Goal: Task Accomplishment & Management: Manage account settings

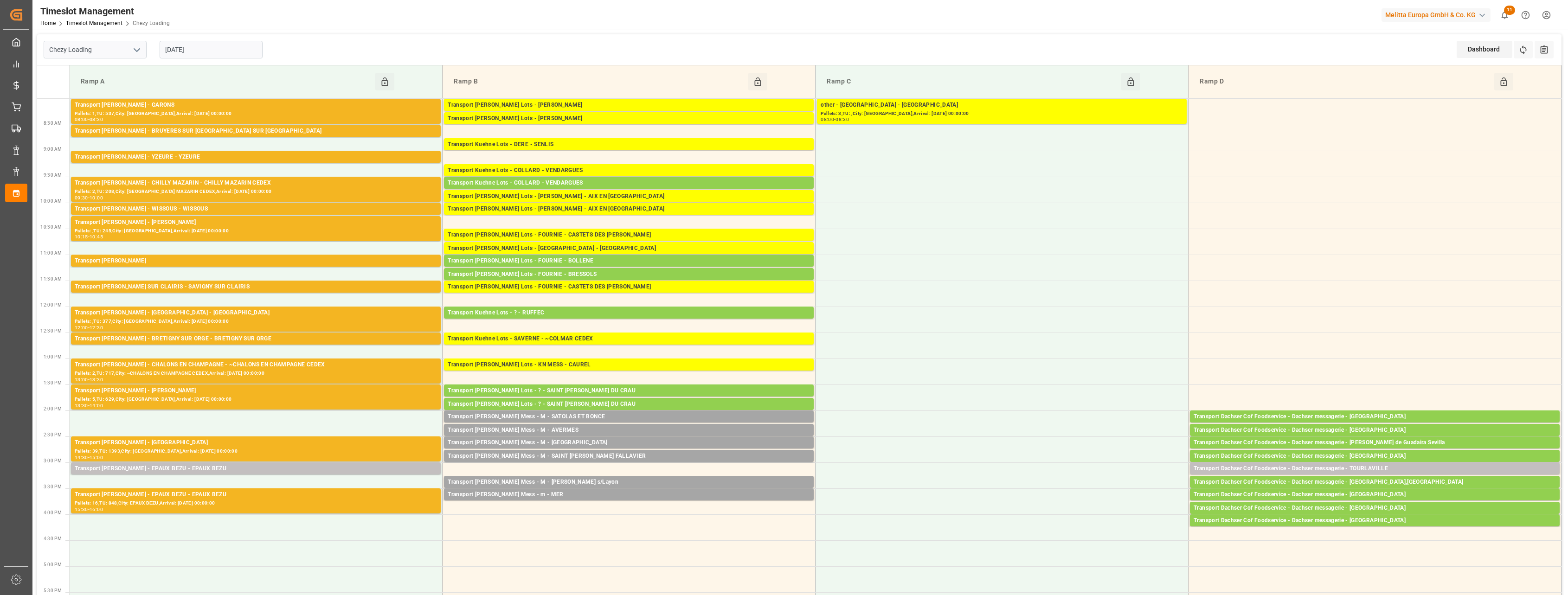
click at [135, 49] on polyline "open menu" at bounding box center [136, 50] width 5 height 3
click at [114, 87] on div "Chezy Unloading" at bounding box center [95, 91] width 102 height 21
type input "Chezy Unloading"
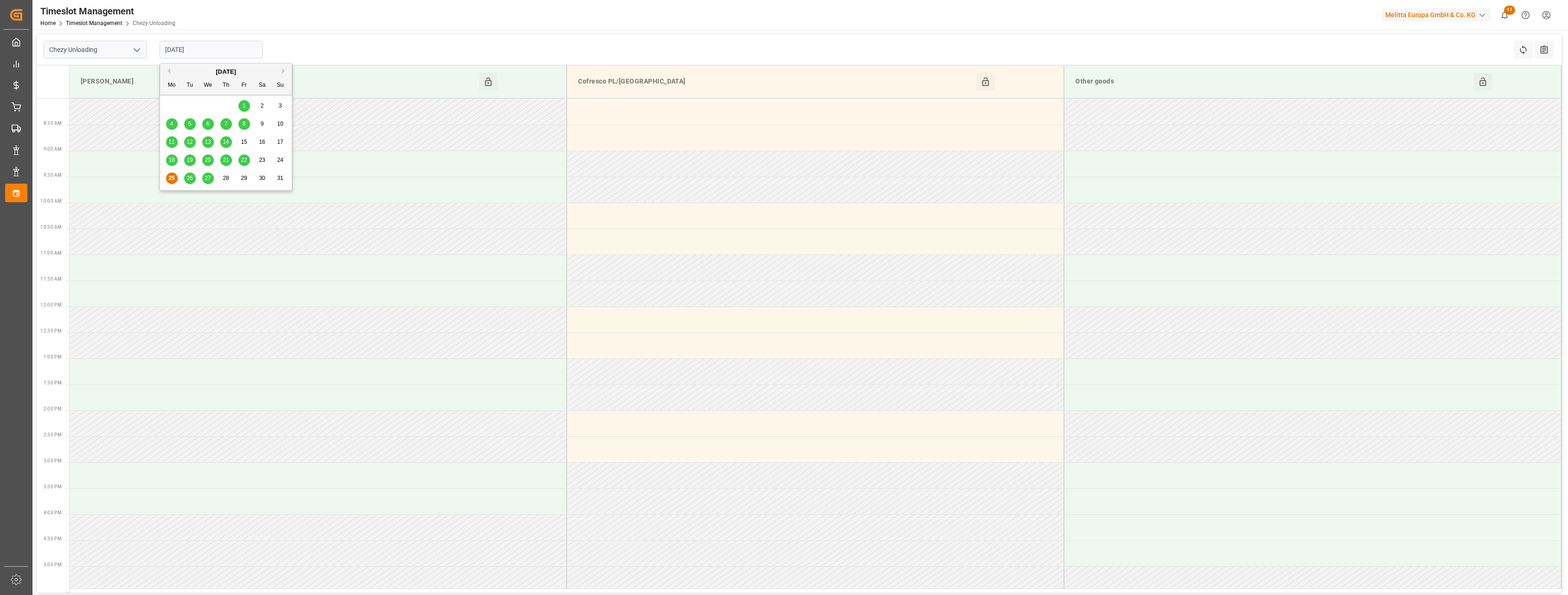
click at [209, 46] on input "[DATE]" at bounding box center [211, 49] width 103 height 18
click at [186, 178] on div "26" at bounding box center [190, 178] width 12 height 11
type input "[DATE]"
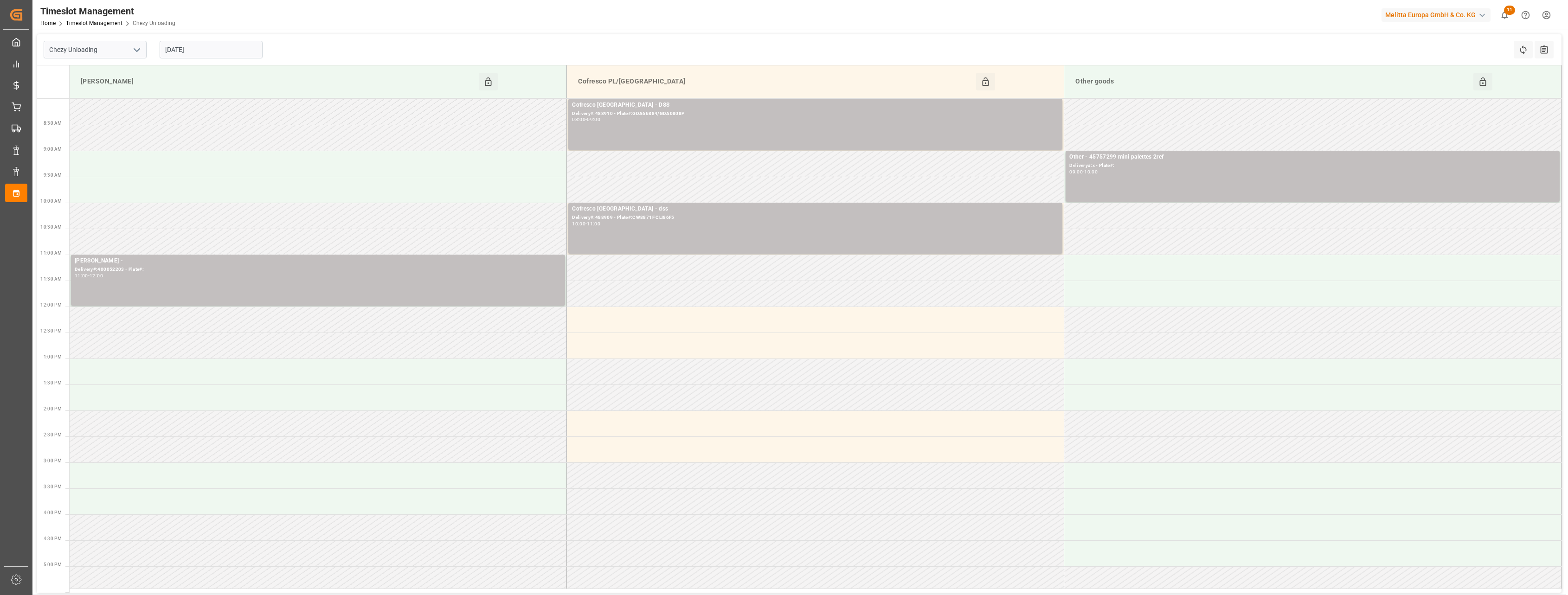
click at [135, 55] on button "open menu" at bounding box center [136, 50] width 14 height 15
click at [127, 71] on div "Chezy Loading" at bounding box center [95, 70] width 102 height 21
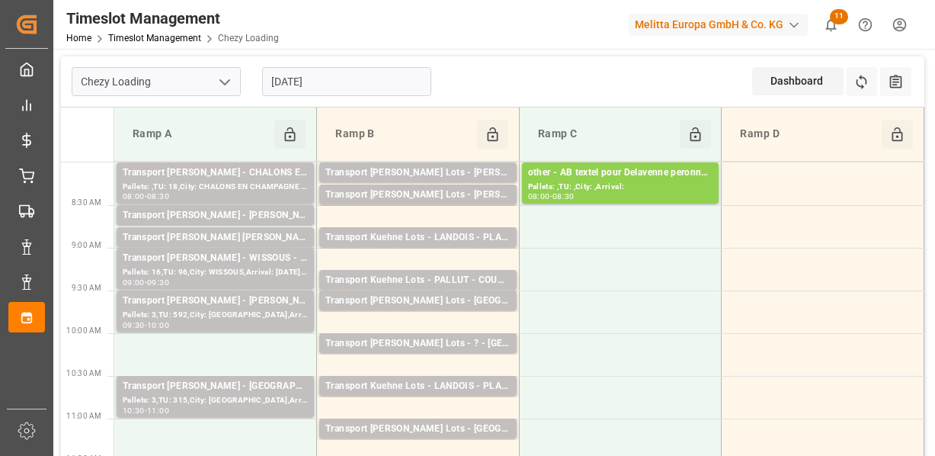
click at [219, 85] on icon "open menu" at bounding box center [225, 82] width 18 height 18
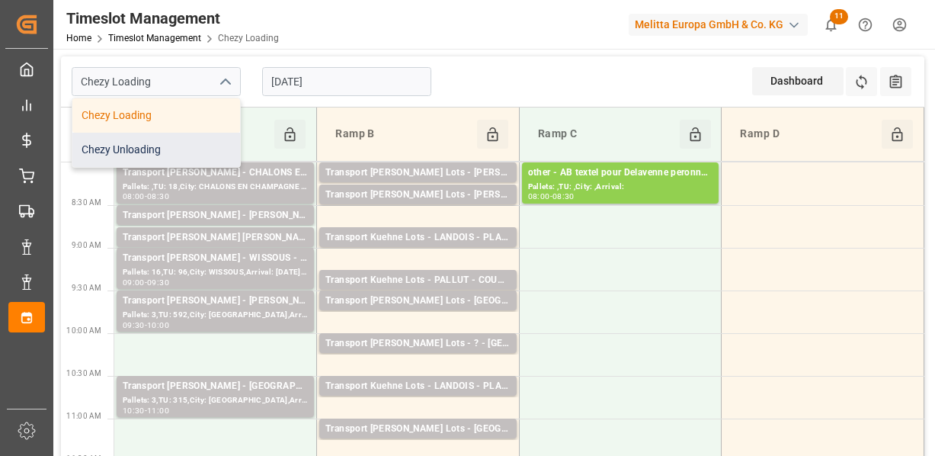
click at [191, 150] on div "Chezy Unloading" at bounding box center [156, 150] width 168 height 34
type input "Chezy Unloading"
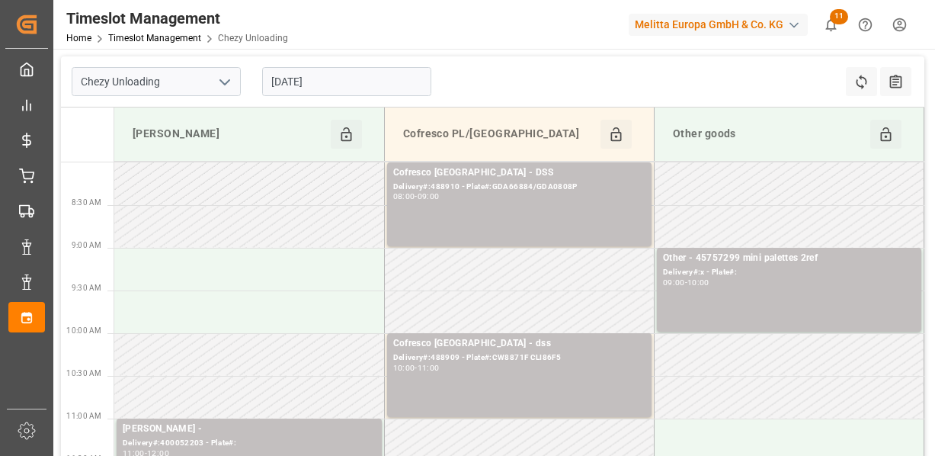
click at [346, 89] on input "[DATE]" at bounding box center [346, 81] width 169 height 29
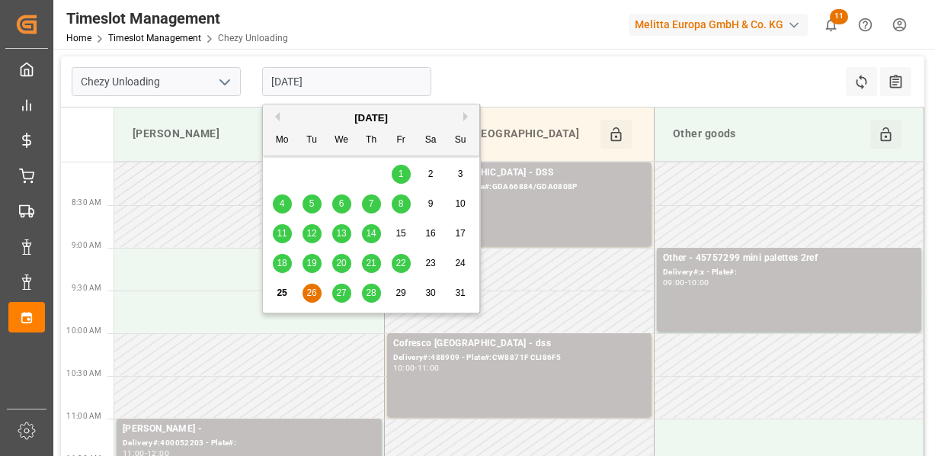
click at [373, 292] on span "28" at bounding box center [371, 292] width 10 height 11
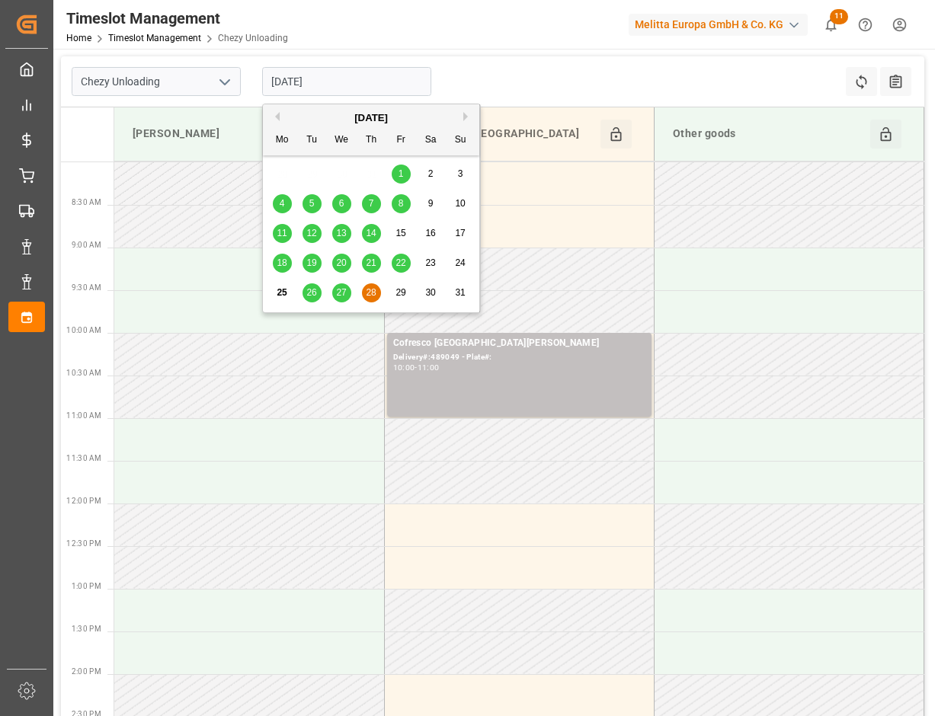
click at [355, 83] on input "[DATE]" at bounding box center [346, 81] width 169 height 29
click at [337, 291] on span "27" at bounding box center [341, 292] width 10 height 11
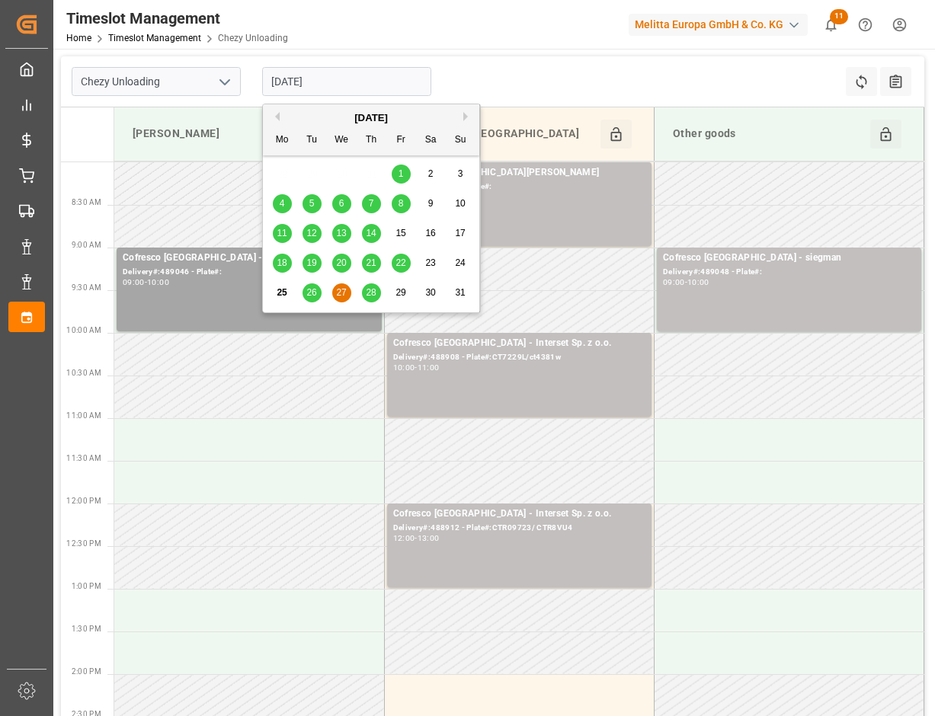
click at [369, 78] on input "[DATE]" at bounding box center [346, 81] width 169 height 29
click at [307, 284] on div "26" at bounding box center [312, 293] width 19 height 18
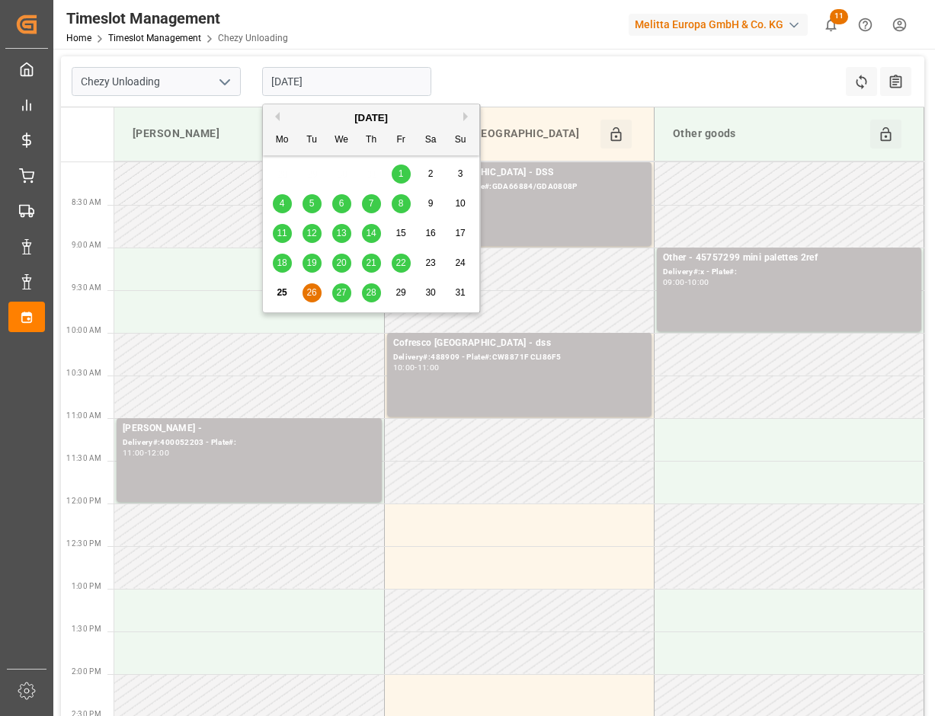
click at [348, 73] on input "[DATE]" at bounding box center [346, 81] width 169 height 29
click at [374, 289] on span "28" at bounding box center [371, 292] width 10 height 11
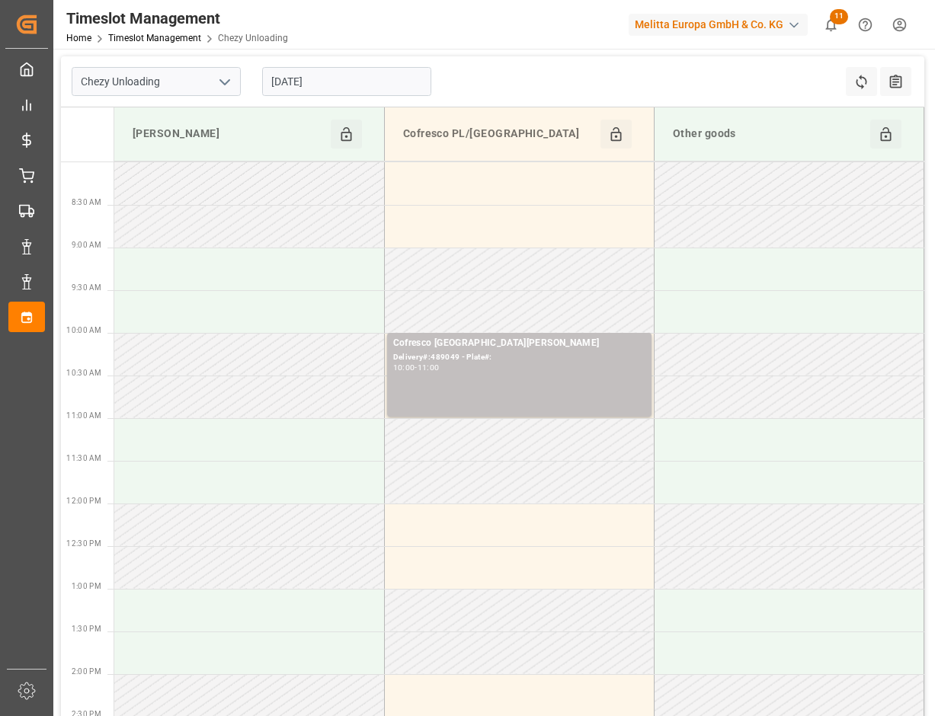
click at [406, 70] on input "[DATE]" at bounding box center [346, 81] width 169 height 29
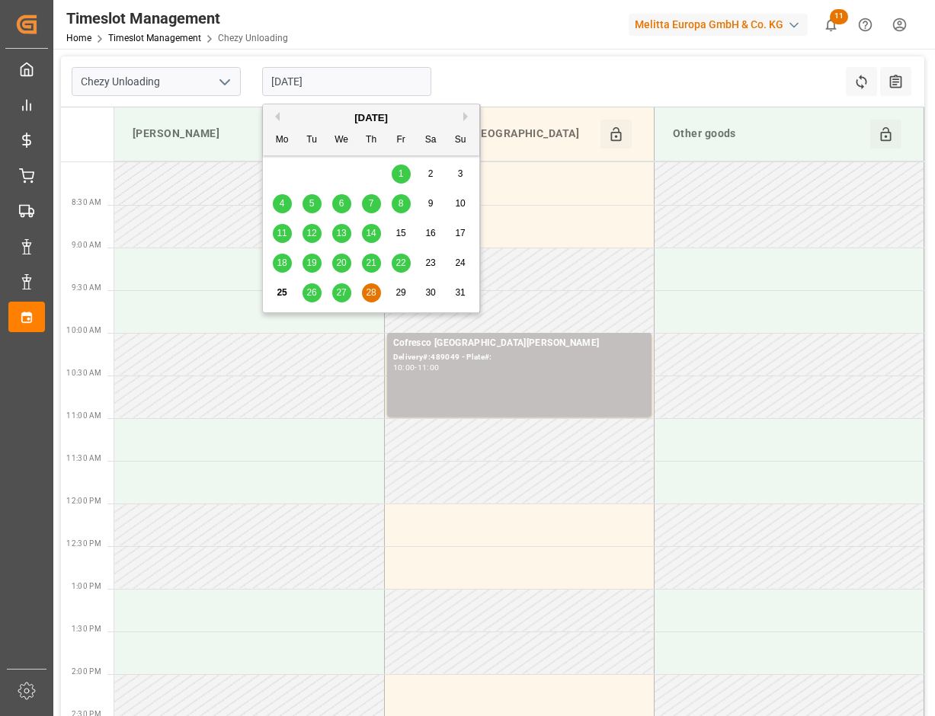
click at [335, 287] on div "27" at bounding box center [341, 293] width 19 height 18
type input "[DATE]"
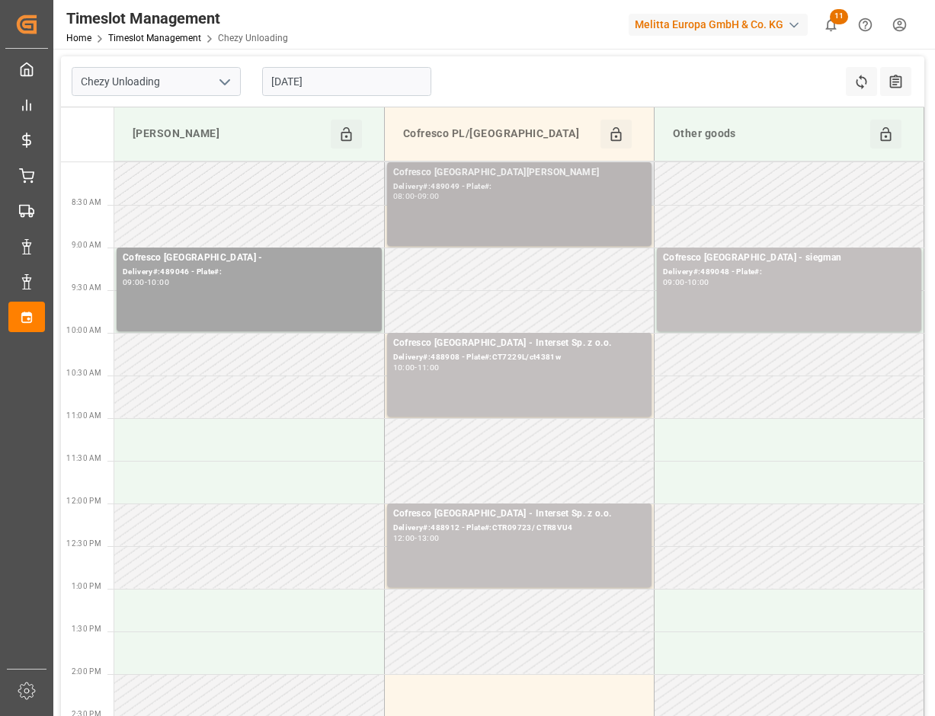
click at [533, 206] on div "Cofresco [PERSON_NAME]#:489049 - Plate#: 08:00 - 09:00" at bounding box center [519, 204] width 252 height 78
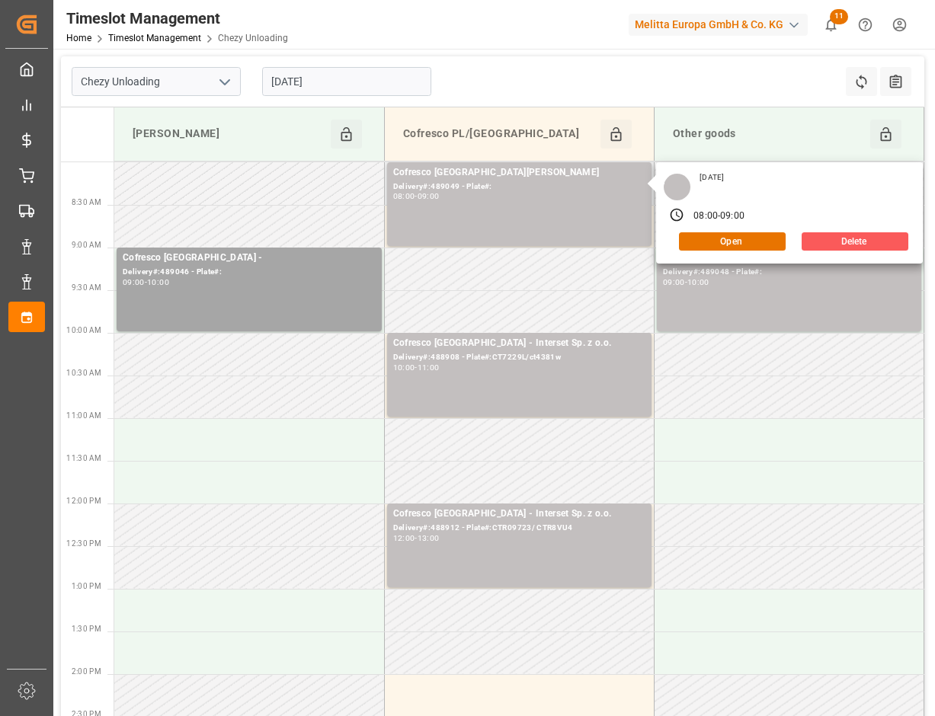
click at [845, 242] on button "Delete" at bounding box center [855, 241] width 107 height 18
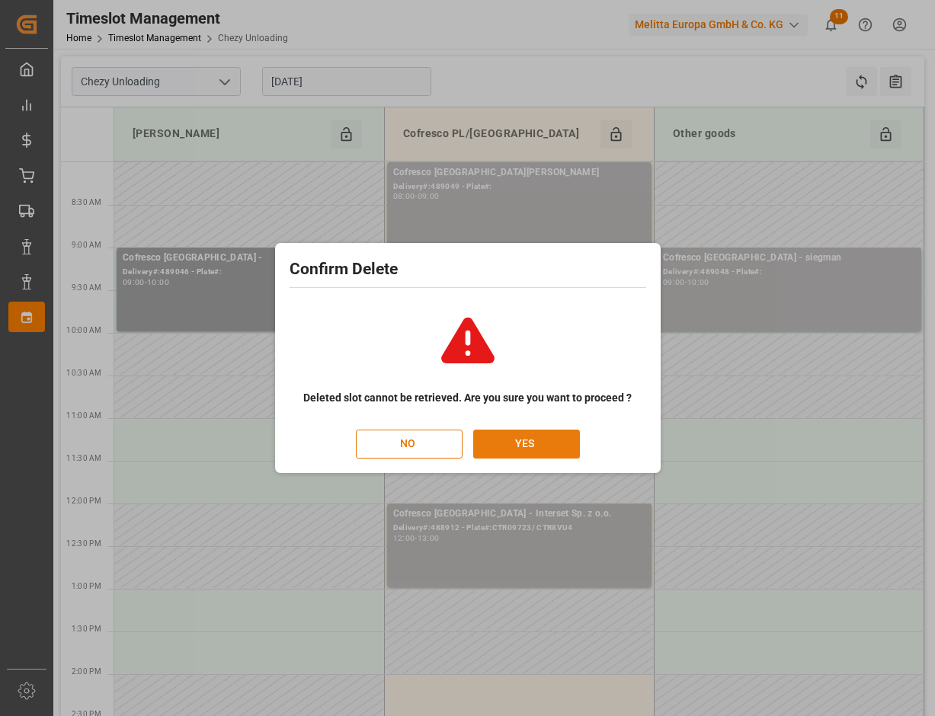
click at [533, 447] on button "YES" at bounding box center [526, 444] width 107 height 29
